Goal: Information Seeking & Learning: Learn about a topic

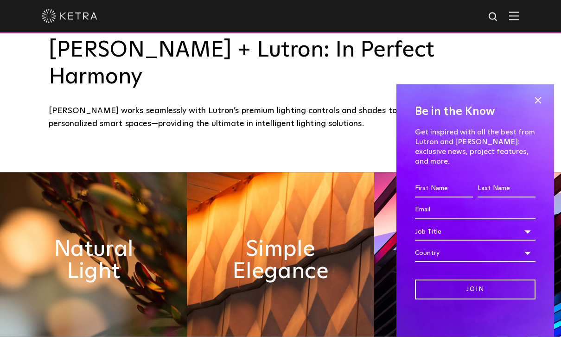
scroll to position [342, 0]
click at [538, 107] on span at bounding box center [537, 101] width 14 height 14
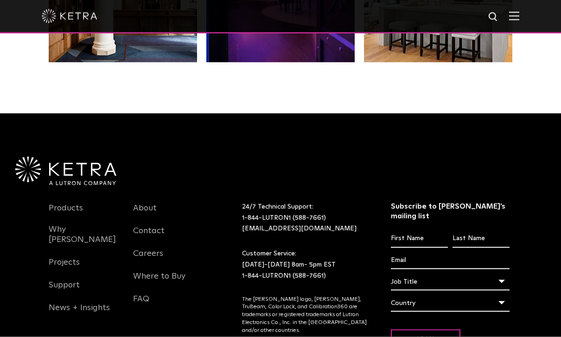
scroll to position [1897, 0]
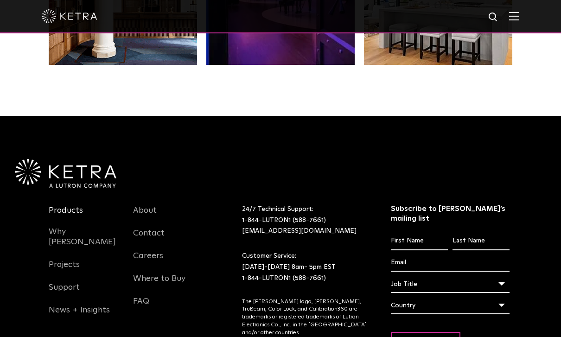
click at [61, 211] on link "Products" at bounding box center [66, 215] width 34 height 21
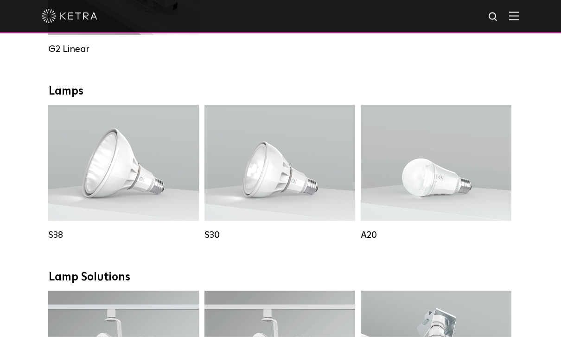
scroll to position [619, 0]
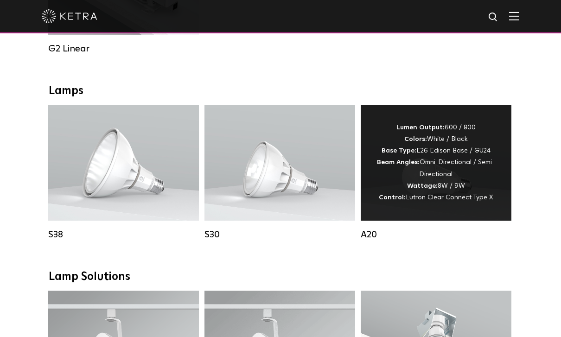
click at [454, 193] on div "Lumen Output: 600 / 800 Colors: White / Black Base Type: E26 Edison Base / GU24…" at bounding box center [435, 163] width 123 height 82
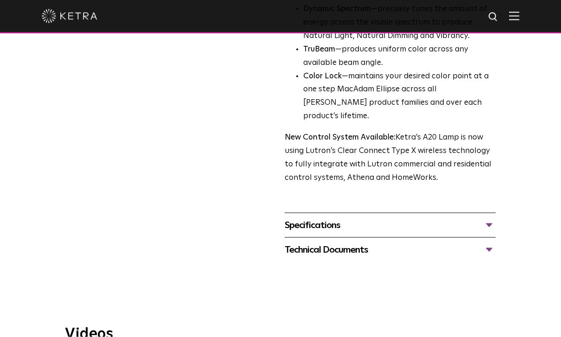
scroll to position [353, 0]
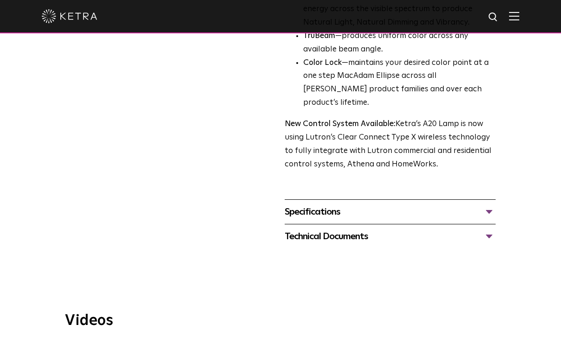
click at [308, 204] on div "Specifications" at bounding box center [389, 211] width 211 height 15
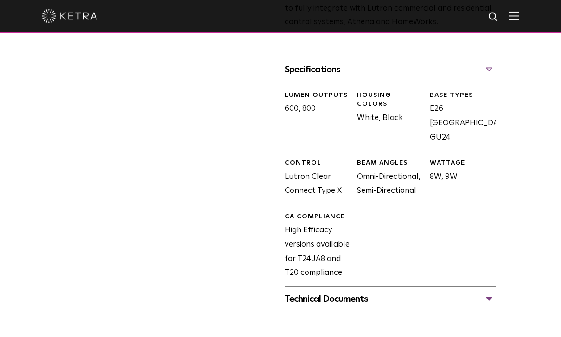
scroll to position [496, 0]
click at [302, 291] on div "Technical Documents" at bounding box center [389, 298] width 211 height 15
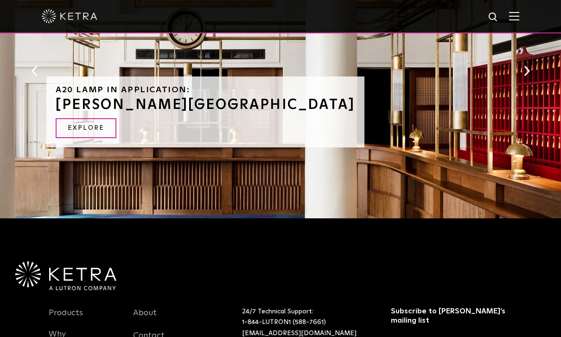
scroll to position [1349, 0]
